Goal: Obtain resource: Obtain resource

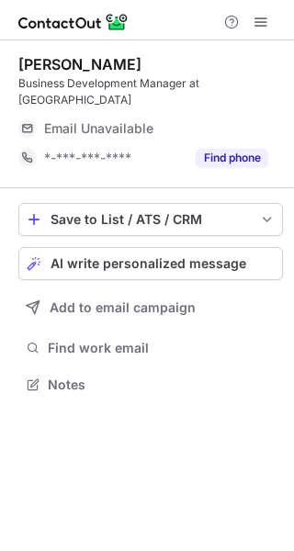
scroll to position [8, 9]
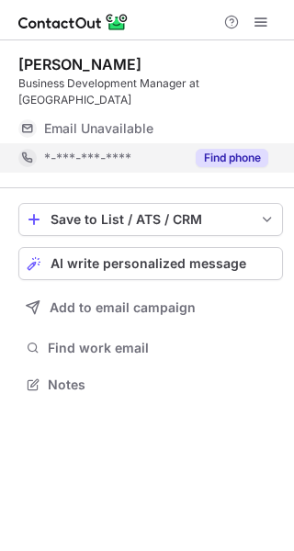
click at [226, 149] on button "Find phone" at bounding box center [232, 158] width 73 height 18
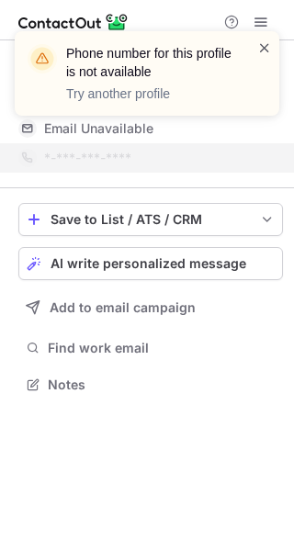
click at [264, 47] on span at bounding box center [264, 48] width 15 height 18
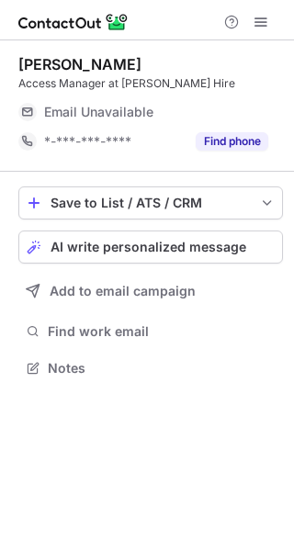
scroll to position [8, 9]
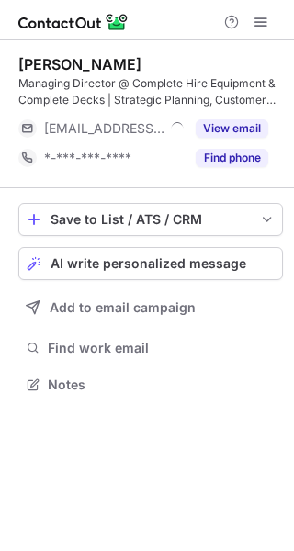
scroll to position [371, 294]
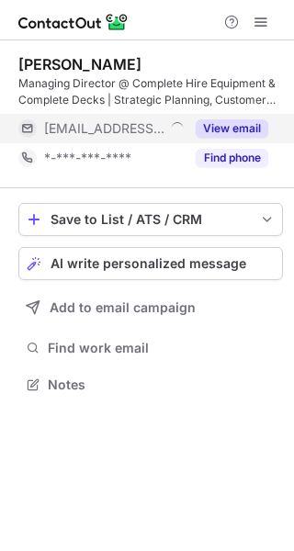
click at [244, 132] on button "View email" at bounding box center [232, 128] width 73 height 18
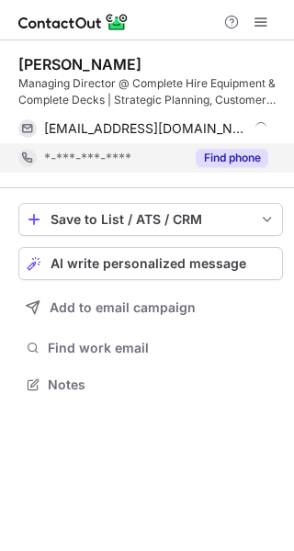
click at [241, 150] on button "Find phone" at bounding box center [232, 158] width 73 height 18
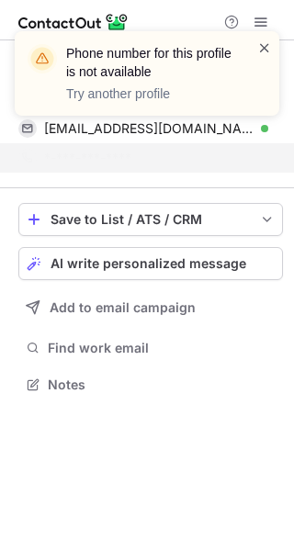
click at [270, 39] on span at bounding box center [264, 48] width 15 height 18
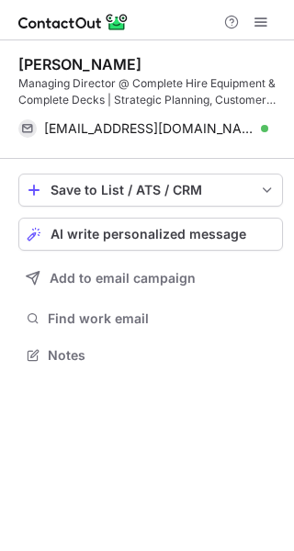
scroll to position [342, 294]
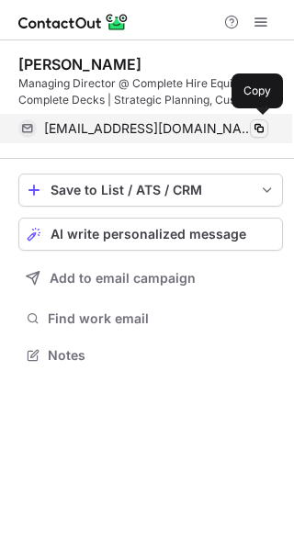
click at [265, 125] on span at bounding box center [259, 128] width 15 height 15
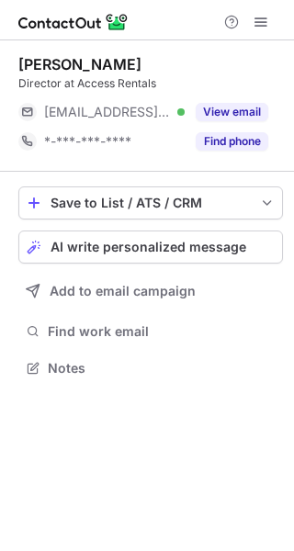
scroll to position [8, 9]
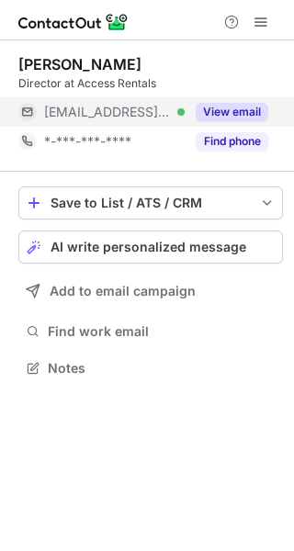
click at [240, 110] on button "View email" at bounding box center [232, 112] width 73 height 18
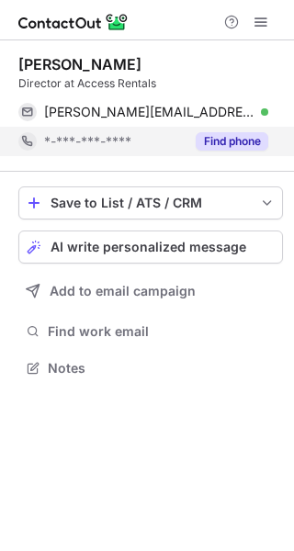
click at [262, 142] on button "Find phone" at bounding box center [232, 141] width 73 height 18
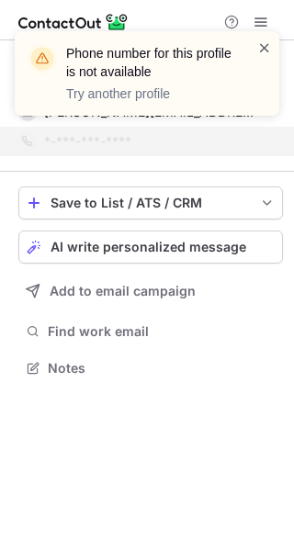
click at [263, 47] on span at bounding box center [264, 48] width 15 height 18
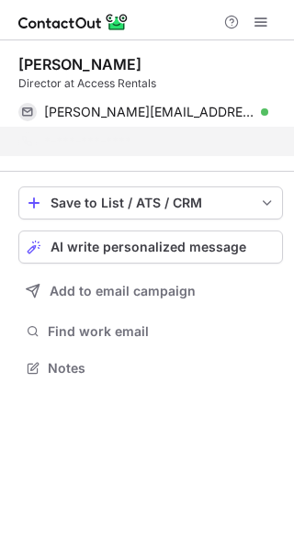
scroll to position [325, 294]
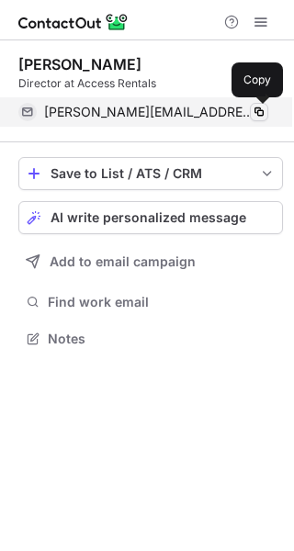
click at [259, 113] on span at bounding box center [259, 112] width 15 height 15
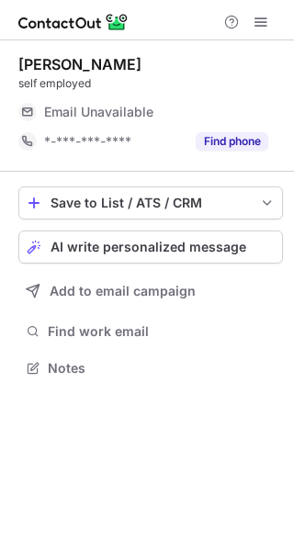
scroll to position [8, 9]
